Goal: Find specific page/section: Find specific page/section

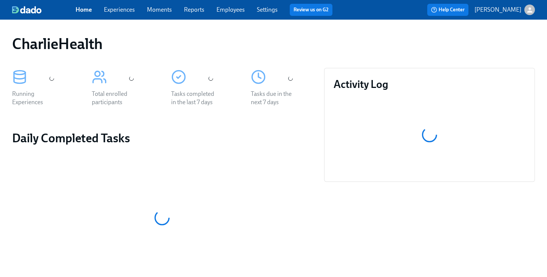
click at [204, 10] on link "Reports" at bounding box center [194, 9] width 20 height 7
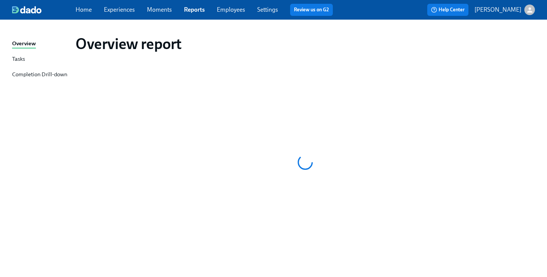
click at [225, 8] on link "Employees" at bounding box center [231, 9] width 28 height 7
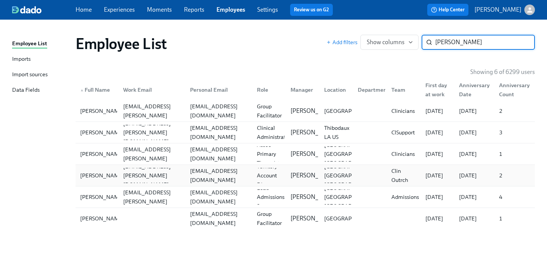
type input "[PERSON_NAME]"
click at [237, 179] on div "[EMAIL_ADDRESS][DOMAIN_NAME]" at bounding box center [219, 176] width 64 height 18
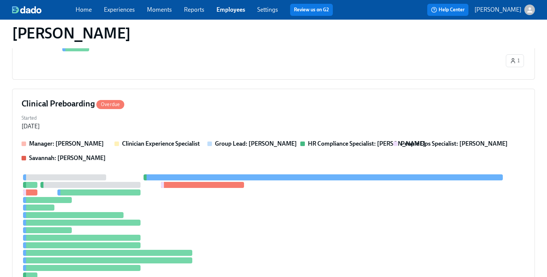
scroll to position [385, 0]
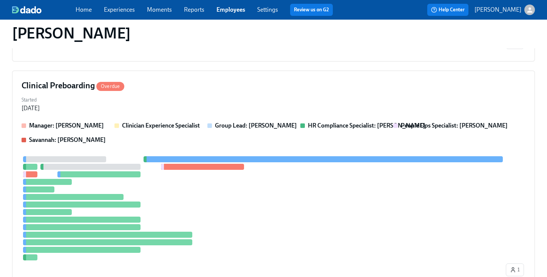
click at [322, 97] on div "Started [DATE]" at bounding box center [274, 103] width 504 height 18
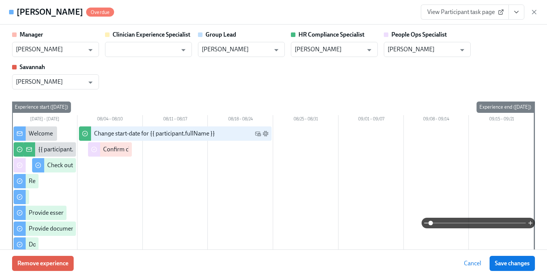
click at [293, 66] on div "Manager [PERSON_NAME] ​ Clinician Experience Specialist ​ Group Lead [PERSON_NA…" at bounding box center [273, 60] width 523 height 59
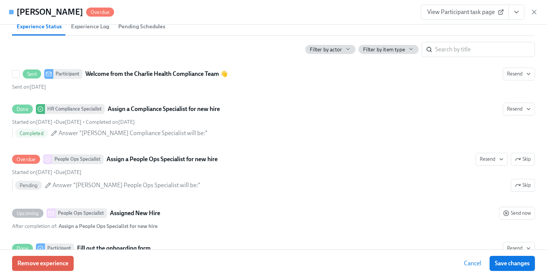
scroll to position [0, 0]
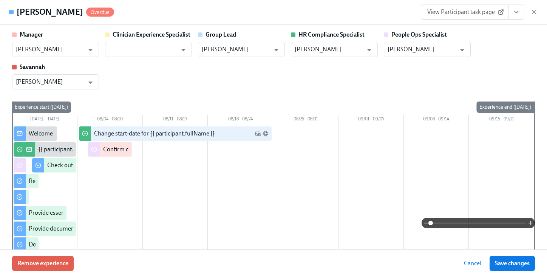
click at [539, 11] on div "[PERSON_NAME] Overdue View Participant task page" at bounding box center [273, 12] width 547 height 25
click at [537, 11] on icon "button" at bounding box center [534, 12] width 8 height 8
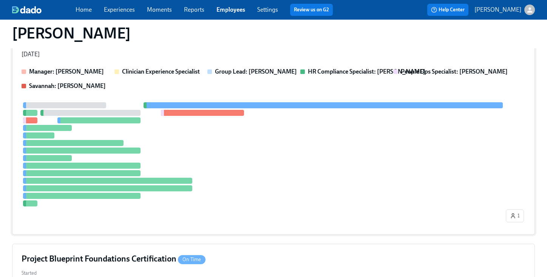
scroll to position [430, 0]
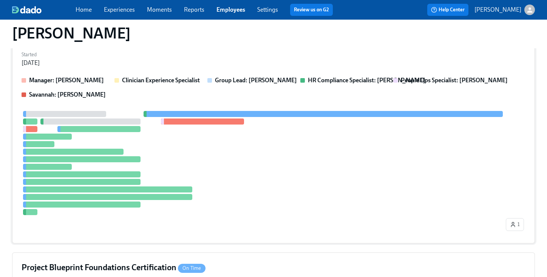
click at [399, 139] on div at bounding box center [263, 163] width 483 height 104
